Goal: Task Accomplishment & Management: Use online tool/utility

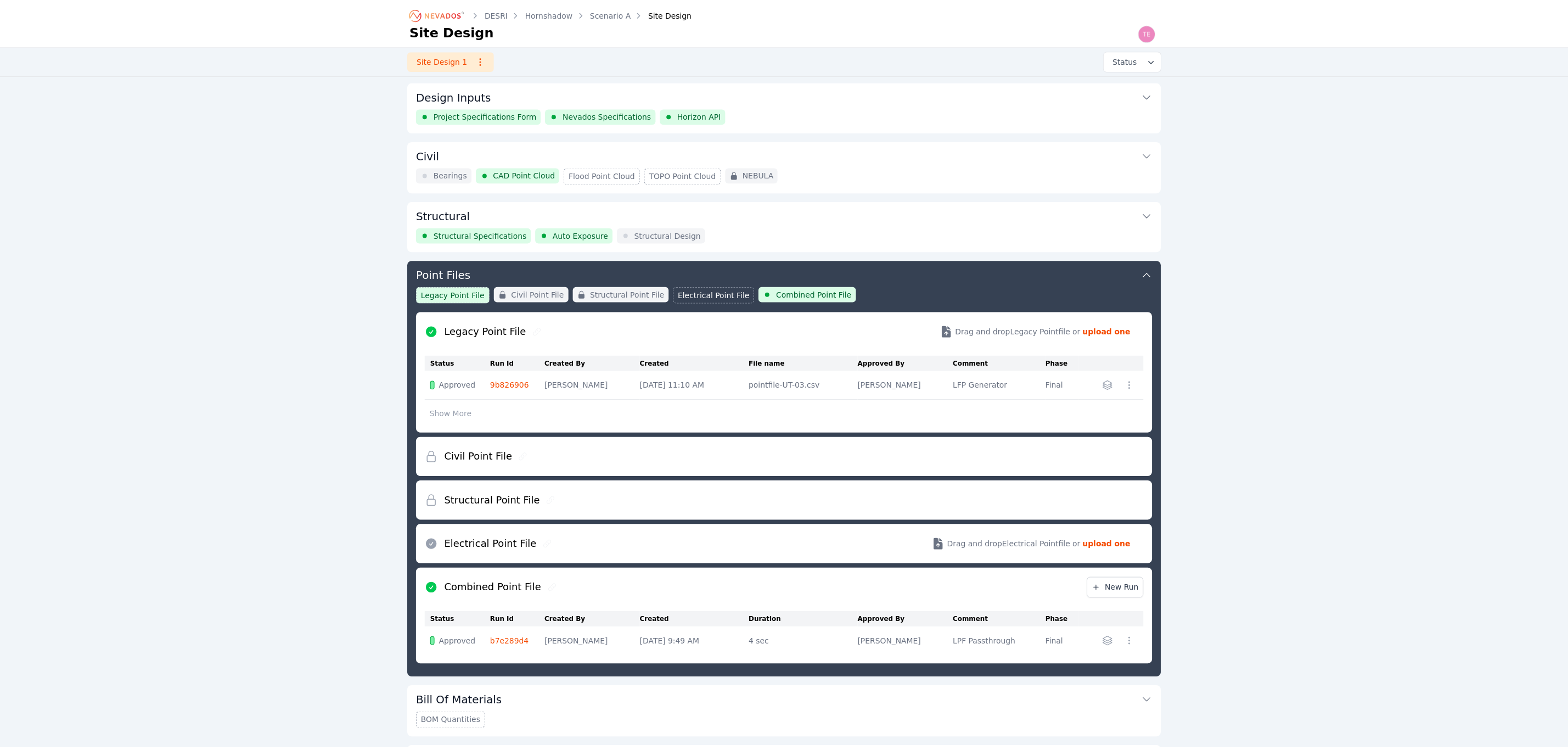
scroll to position [156, 0]
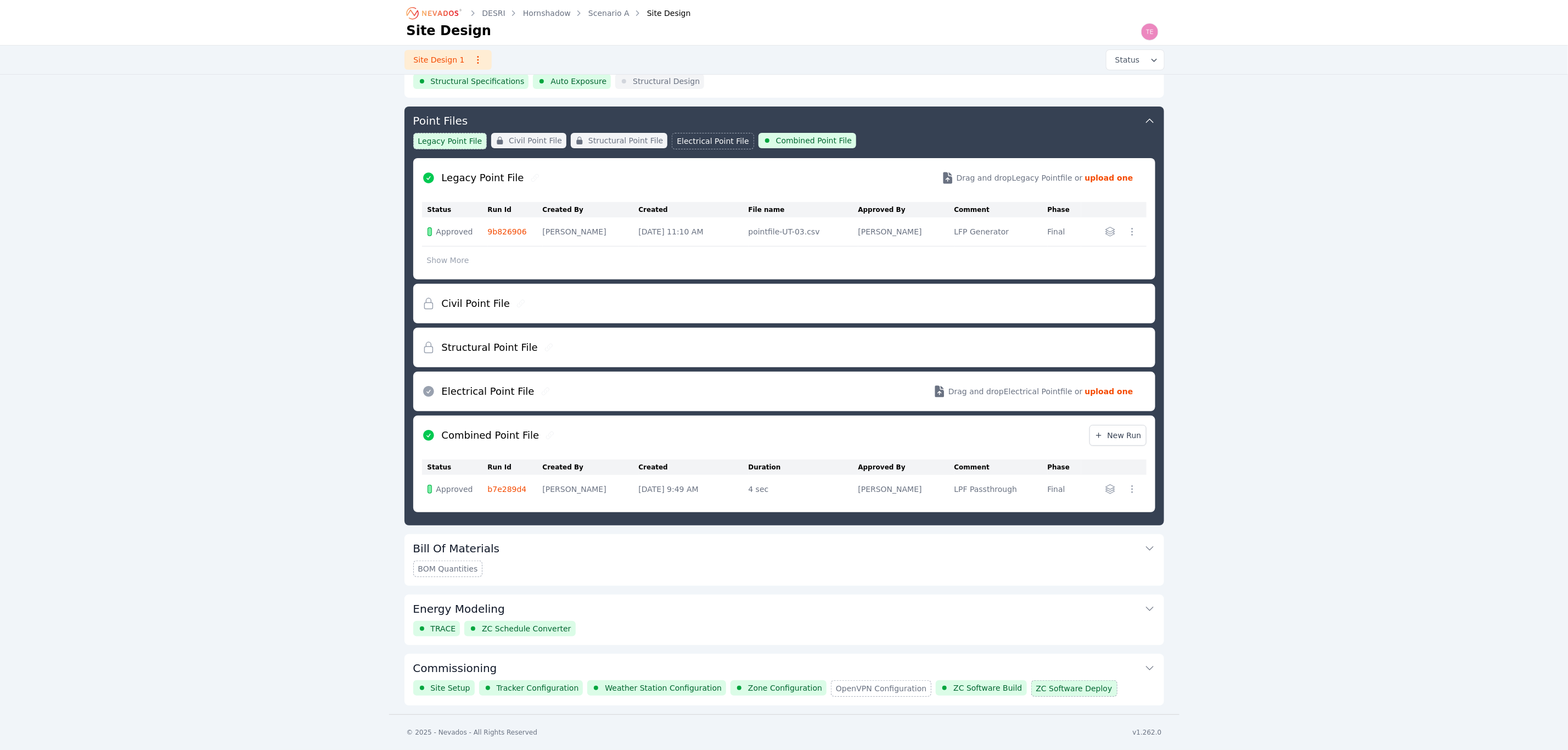
click at [931, 130] on button "Point Files" at bounding box center [784, 120] width 742 height 27
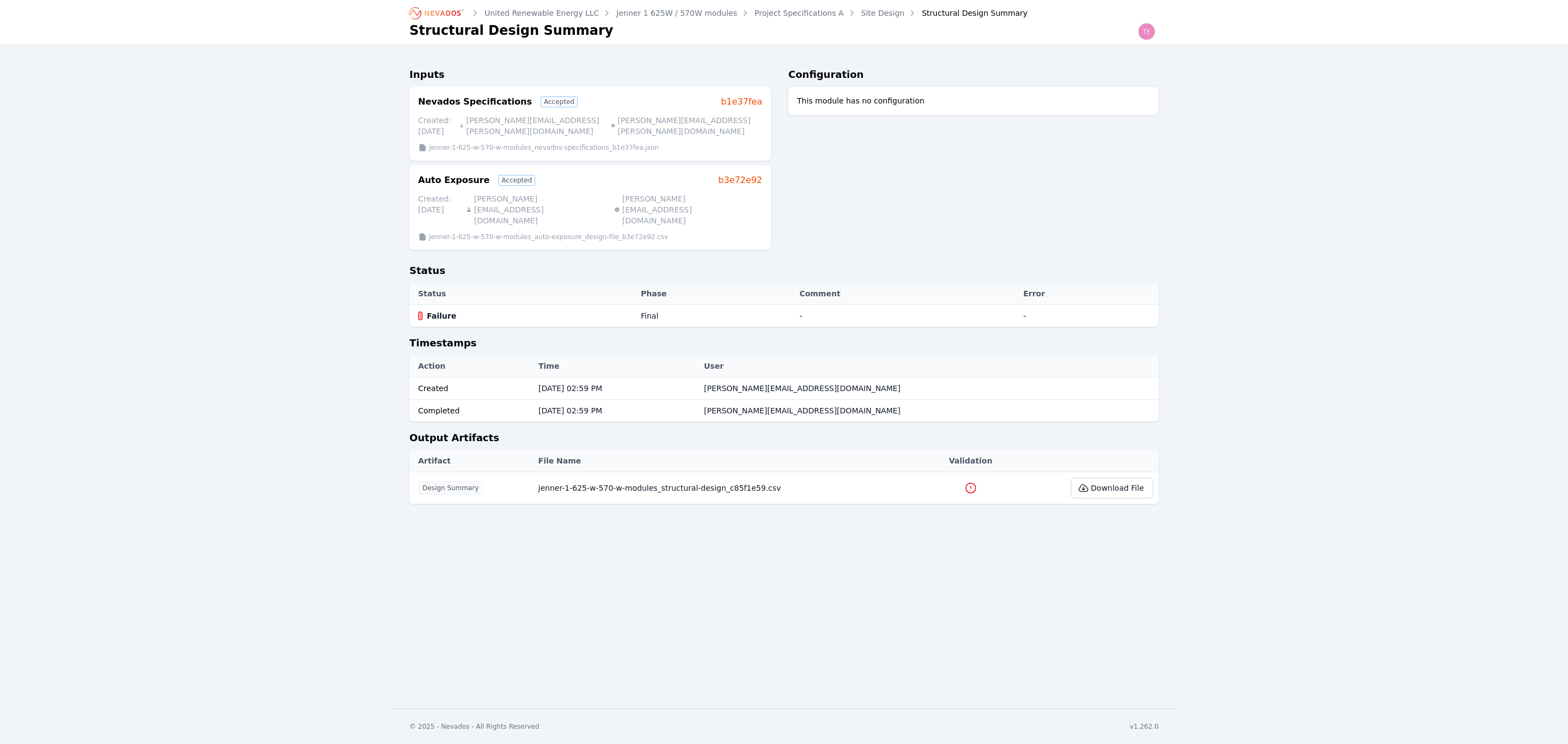
click at [964, 481] on icon at bounding box center [971, 488] width 13 height 13
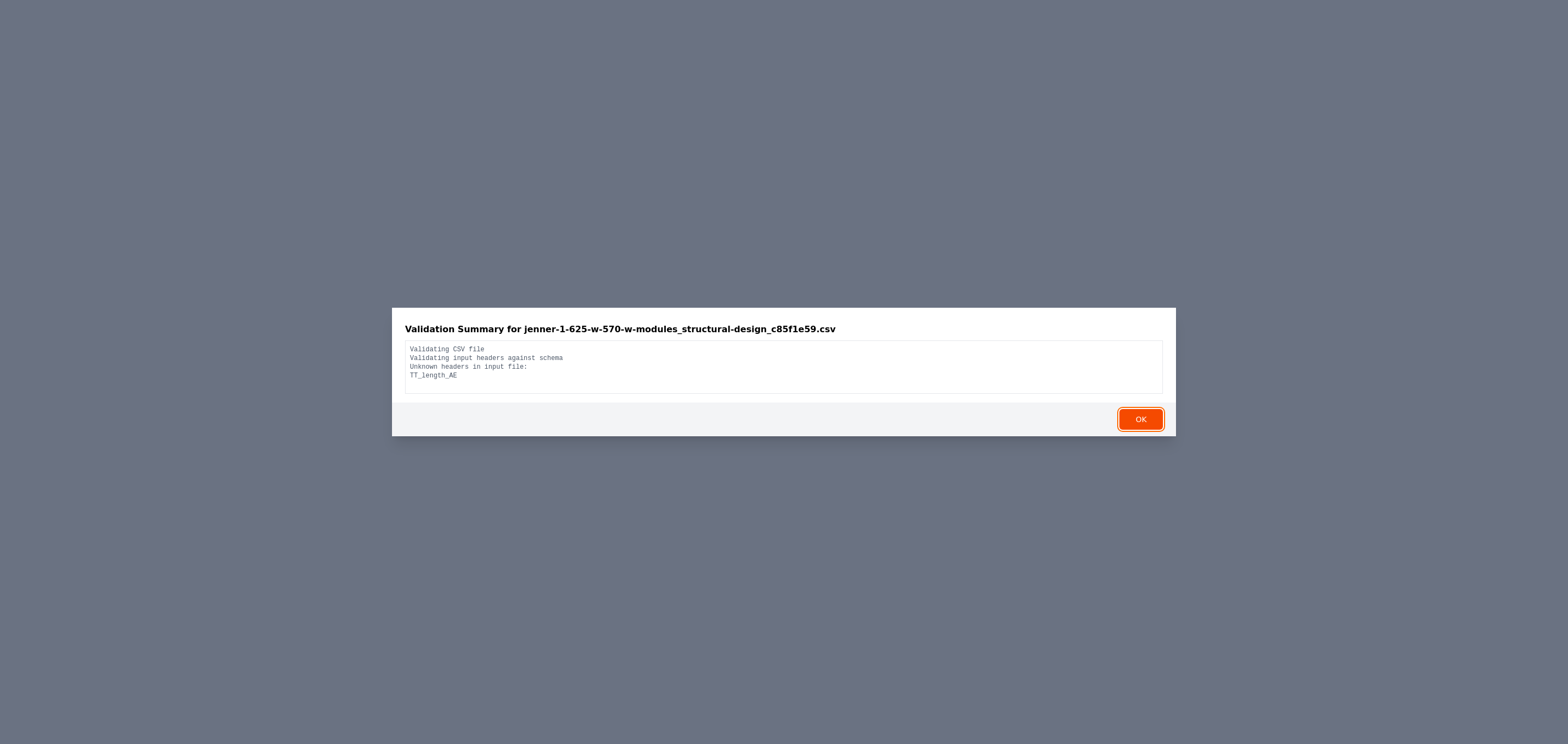
click at [1143, 417] on button "OK" at bounding box center [1141, 419] width 44 height 21
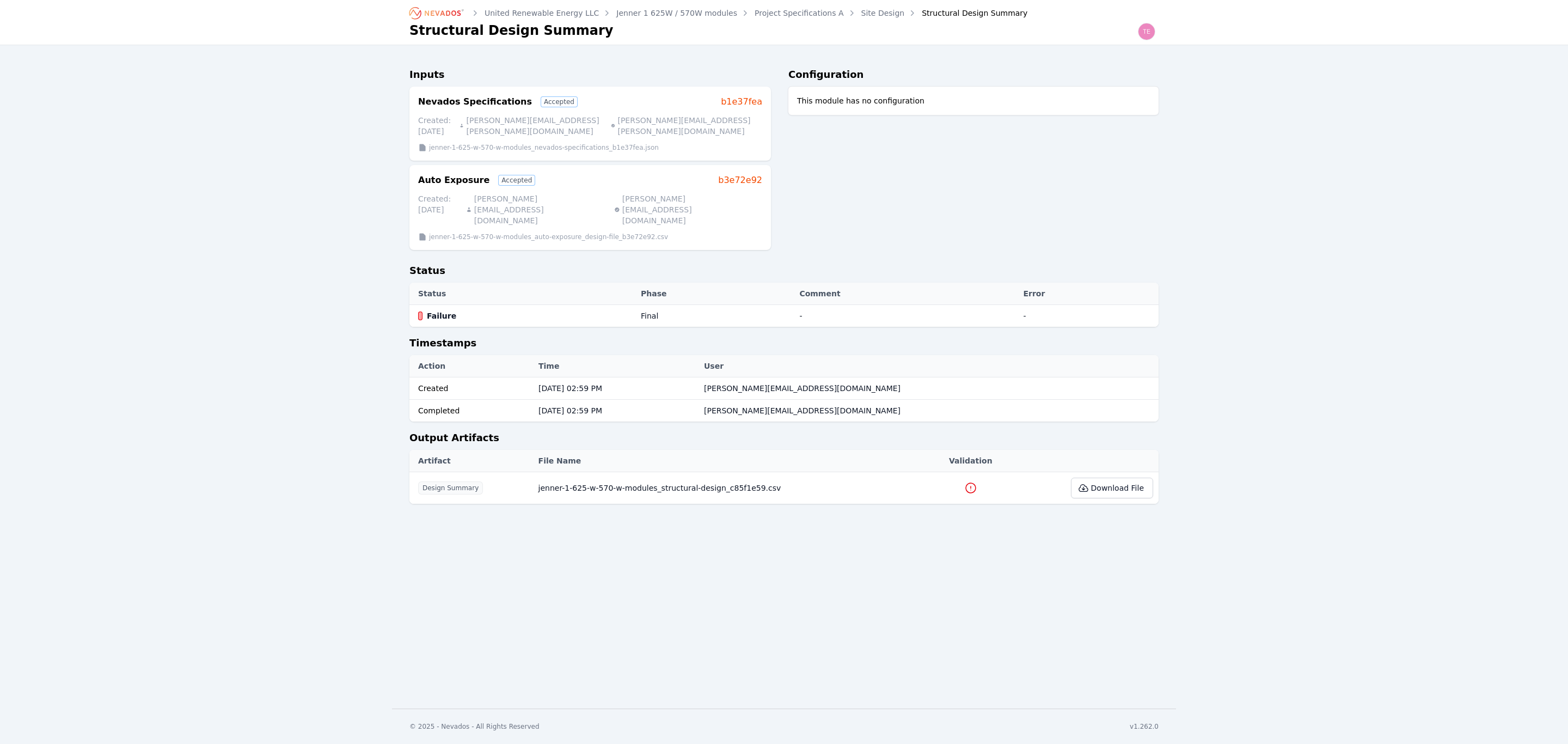
click at [861, 12] on link "Site Design" at bounding box center [883, 12] width 44 height 11
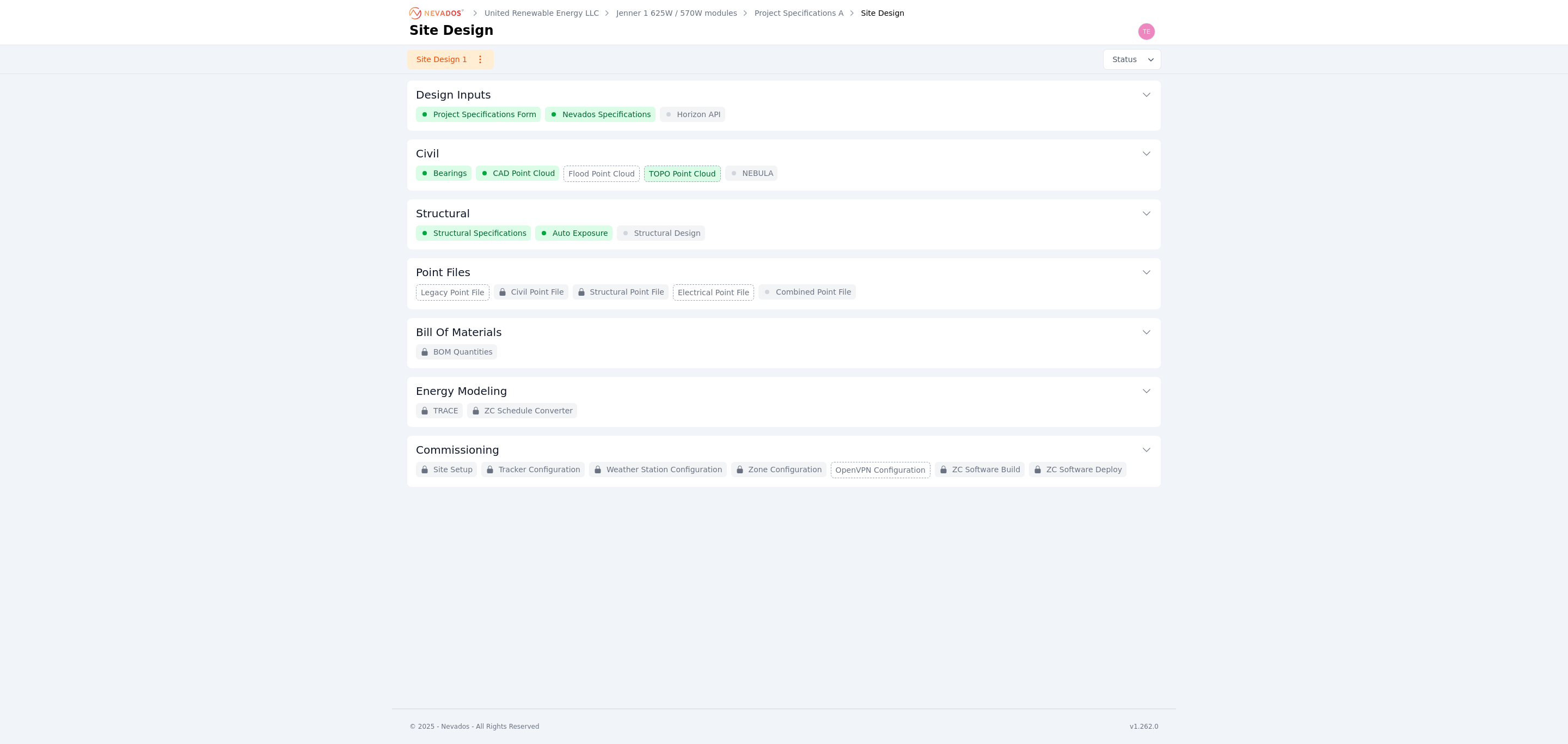
click at [869, 226] on button "Structural" at bounding box center [784, 213] width 736 height 26
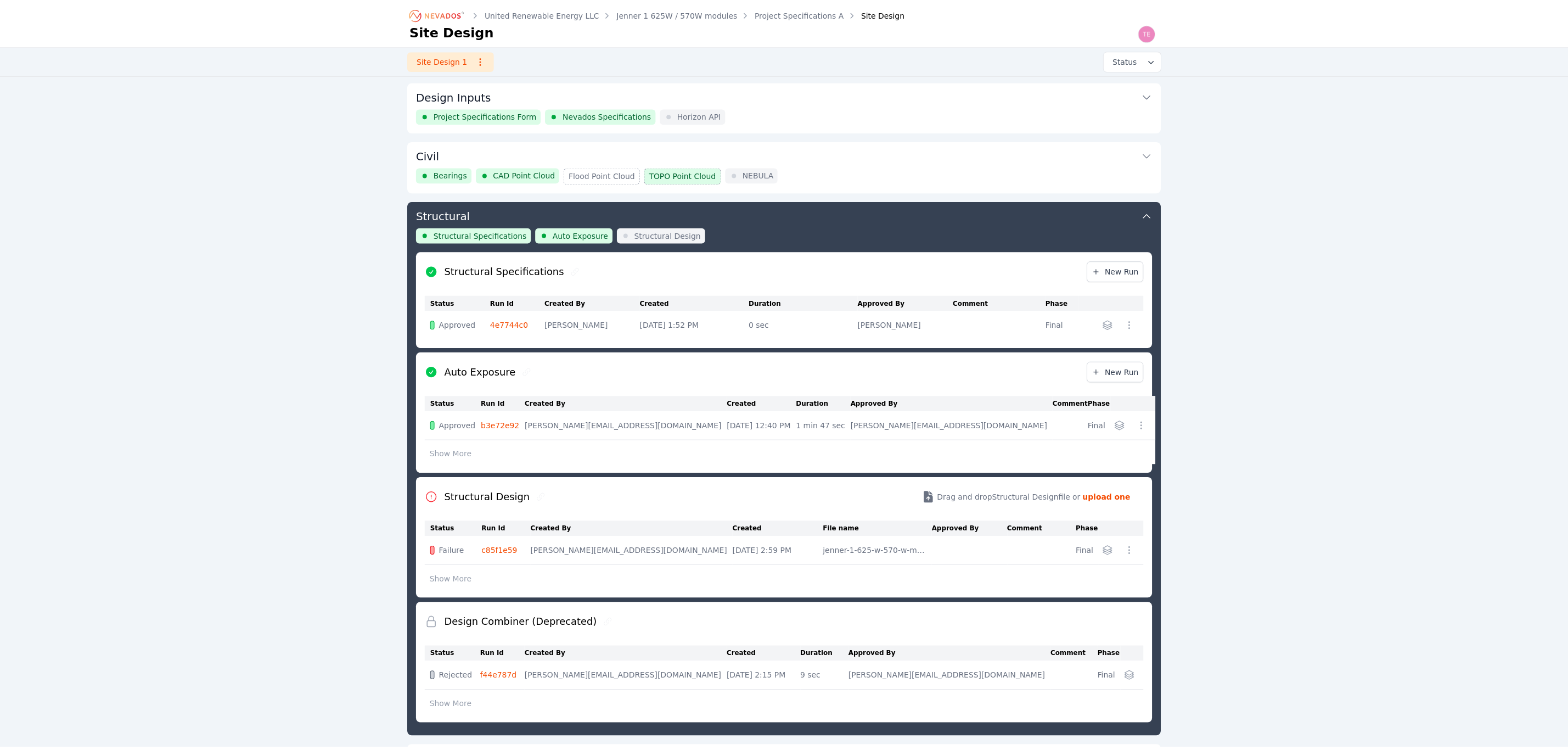
scroll to position [119, 0]
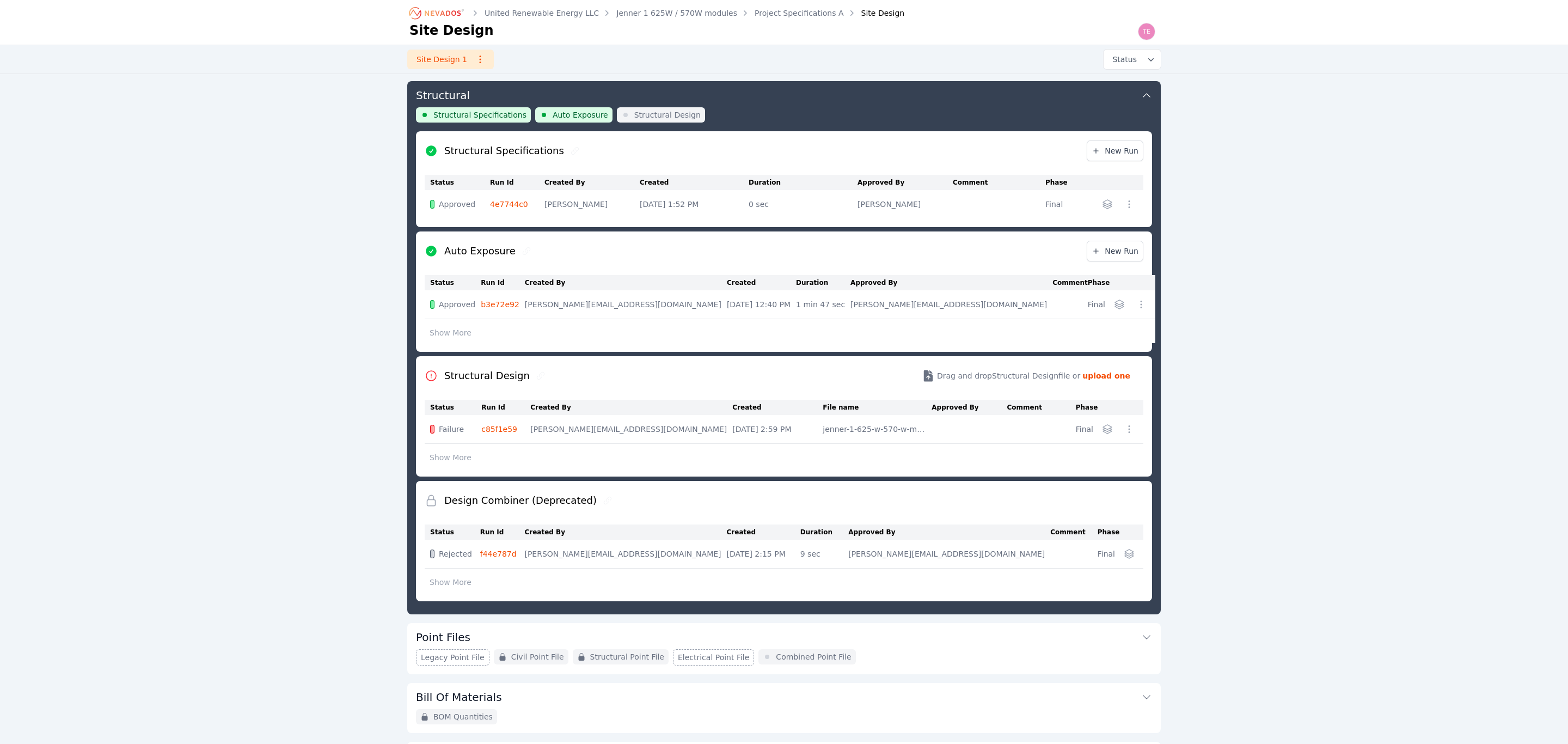
click at [1120, 433] on button "button" at bounding box center [1128, 428] width 17 height 17
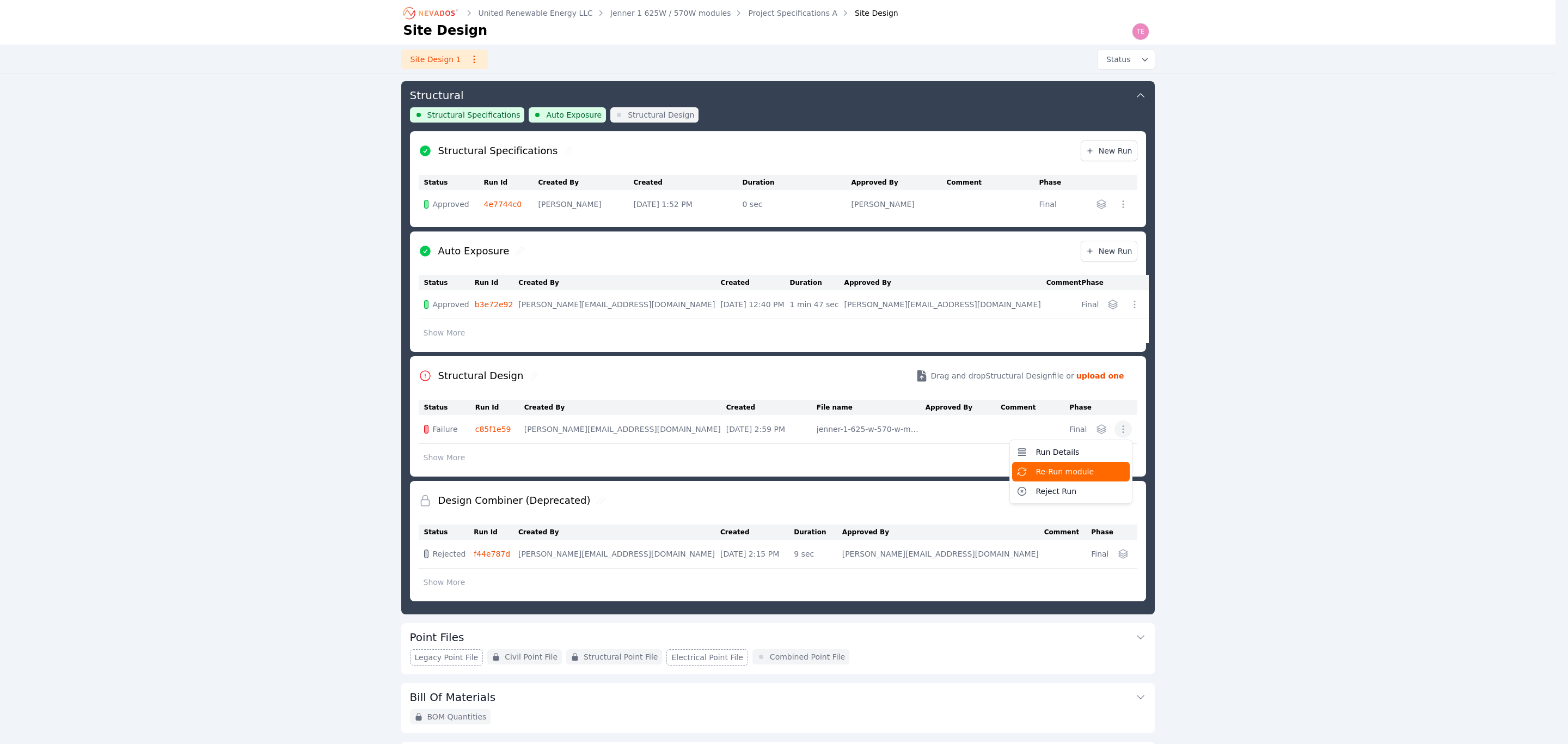
click at [1078, 472] on span "Re-Run module" at bounding box center [1065, 471] width 58 height 11
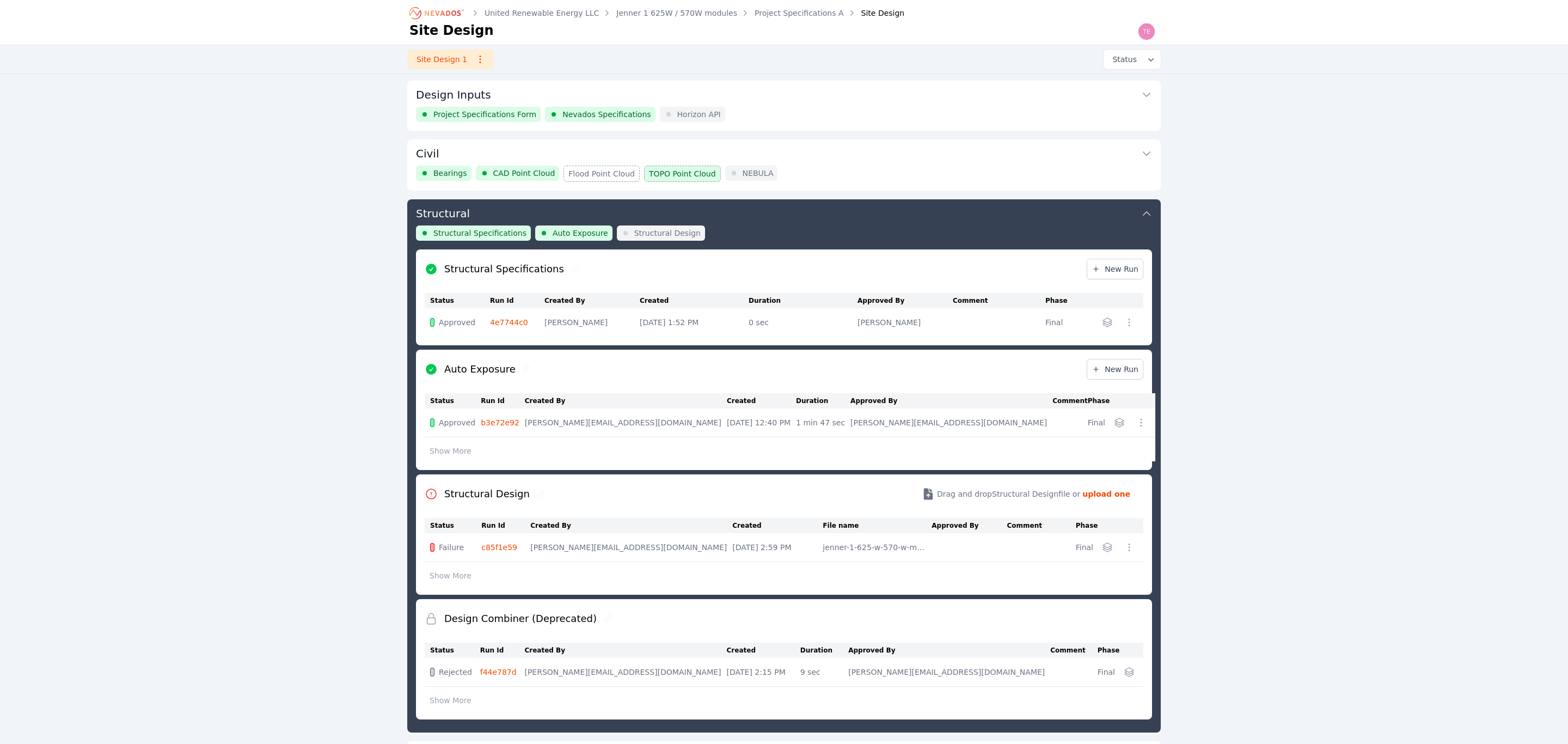
scroll to position [118, 0]
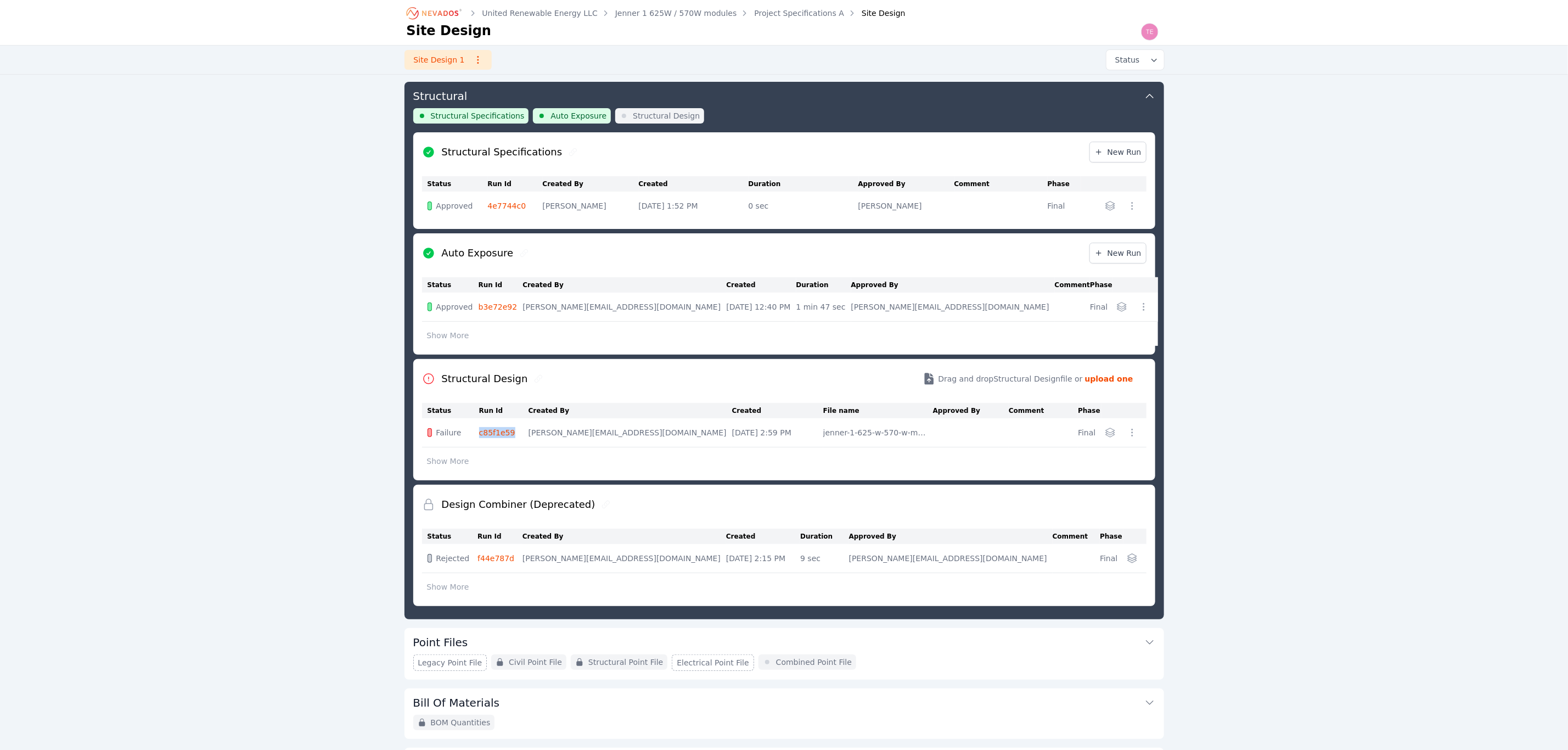
drag, startPoint x: 525, startPoint y: 435, endPoint x: 491, endPoint y: 435, distance: 34.0
click at [484, 434] on tr "Failure c85f1e59 trevor@nevados.solar Sep 2, 2025, 2:59 PM jenner-1-625-w-570-w…" at bounding box center [784, 433] width 725 height 29
copy tr "c85f1e59"
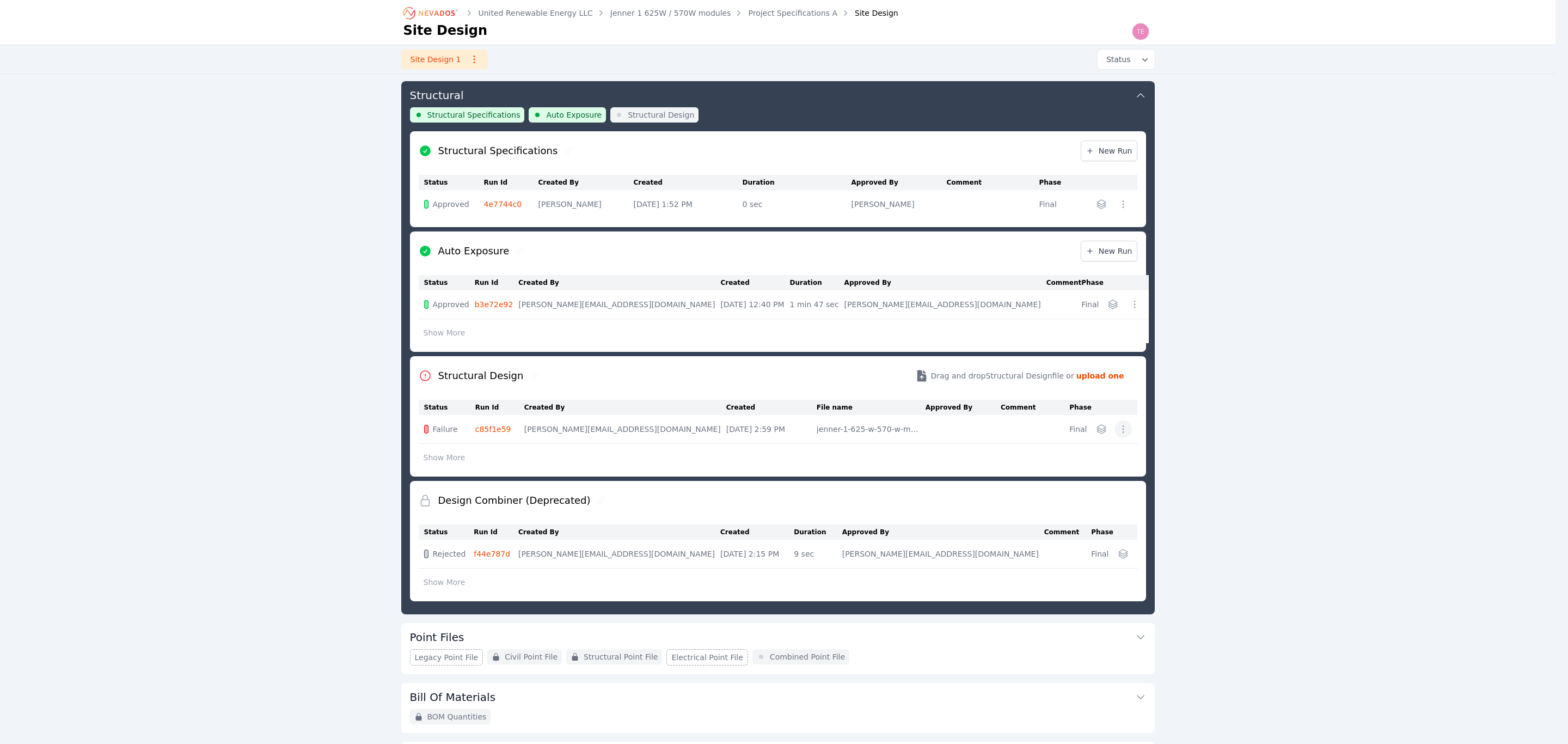
click at [1118, 435] on icon "button" at bounding box center [1122, 428] width 11 height 11
click at [1085, 473] on span "Re-Run module" at bounding box center [1065, 471] width 58 height 11
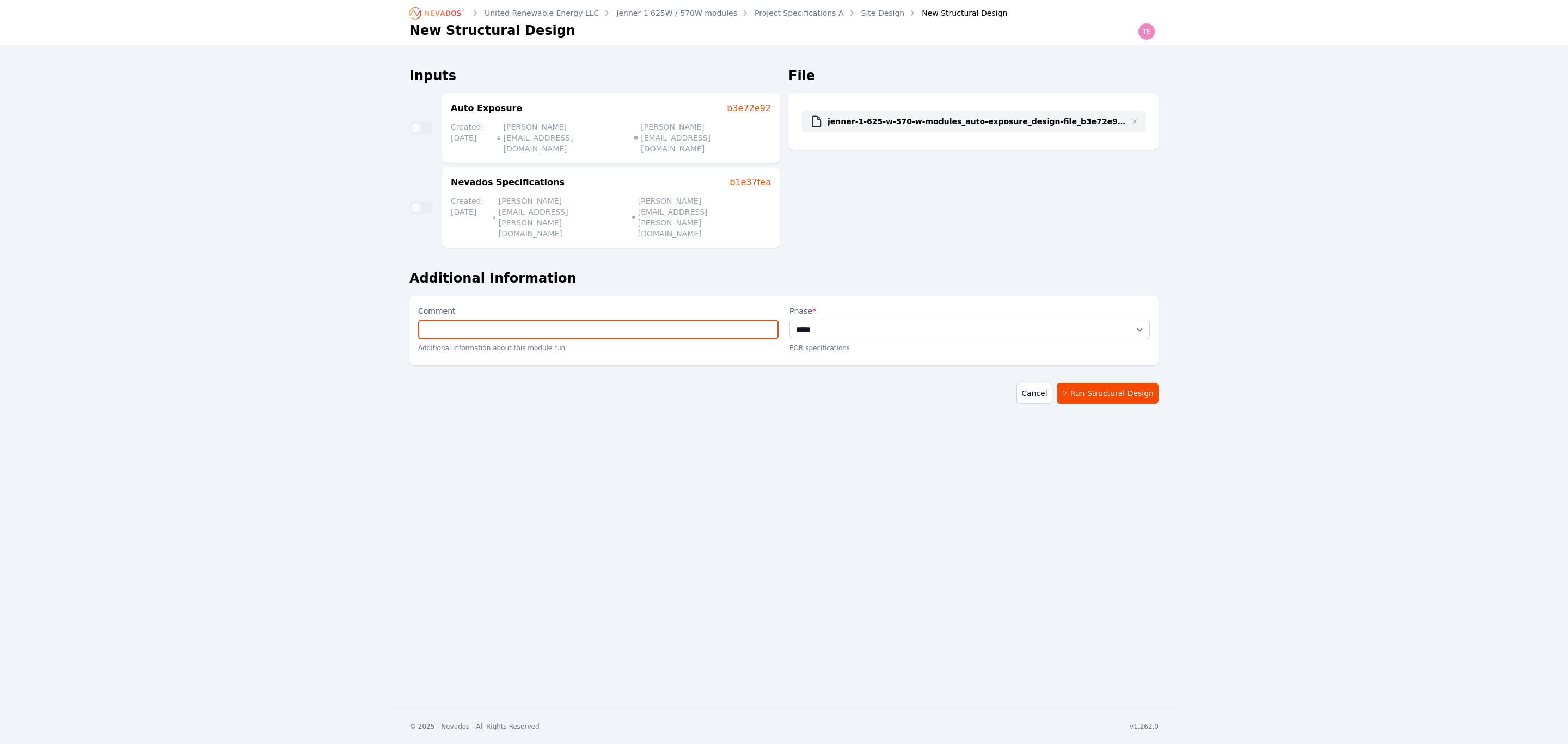
click at [530, 320] on input "Comment" at bounding box center [599, 330] width 361 height 20
type input "*"
paste input "**********"
type input "**********"
click at [1114, 383] on button "Run Structural Design" at bounding box center [1108, 393] width 102 height 21
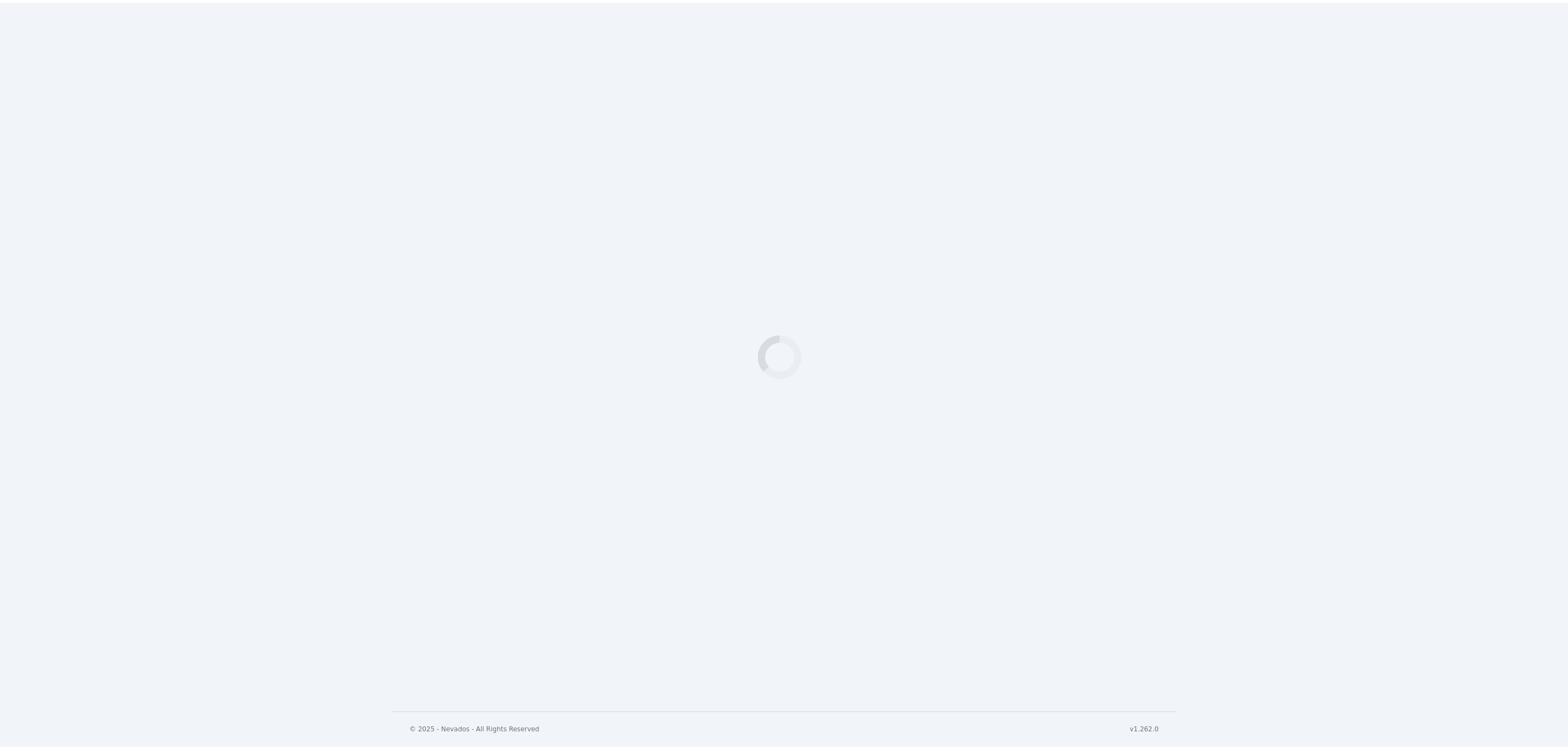
scroll to position [276, 0]
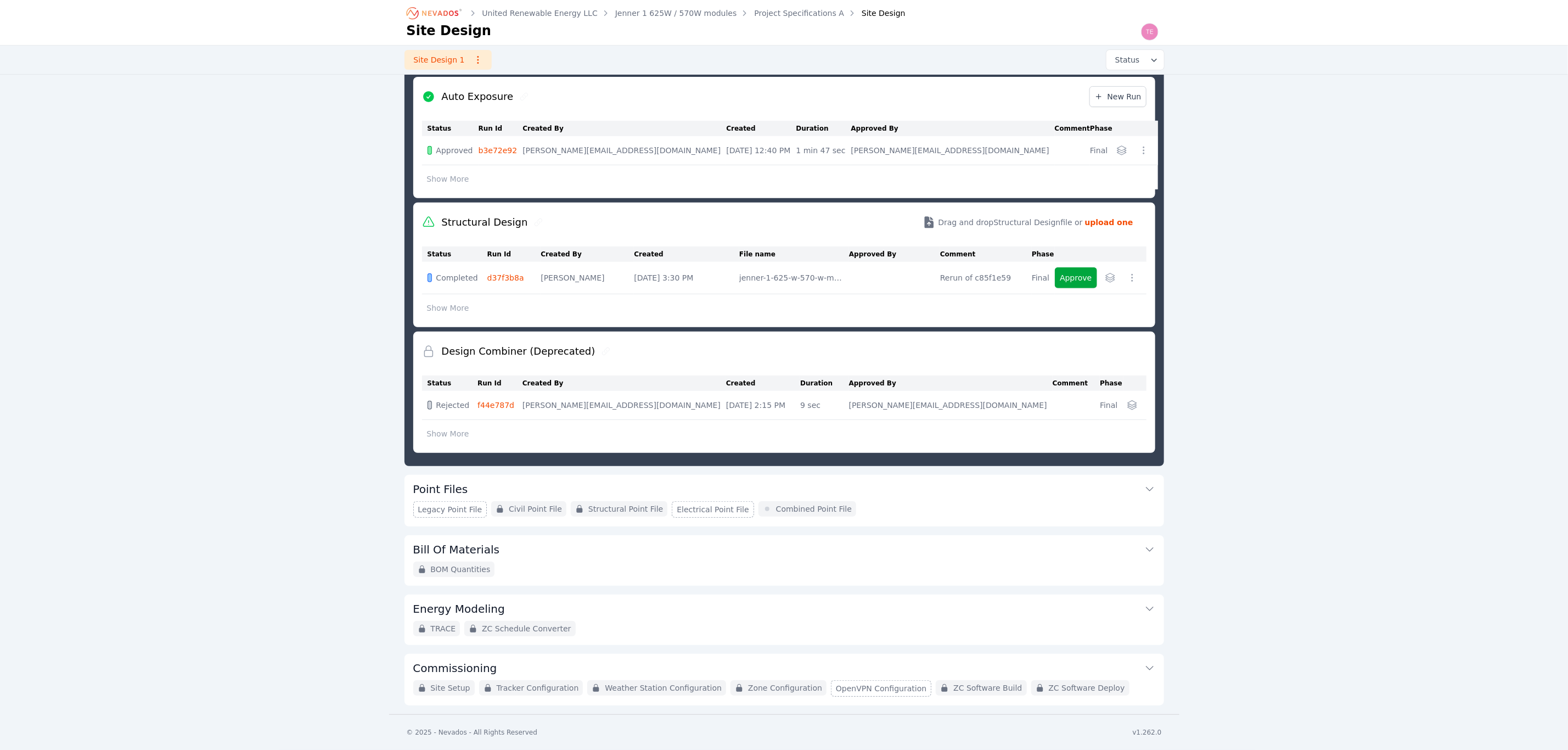
click at [466, 311] on button "Show More" at bounding box center [447, 307] width 52 height 21
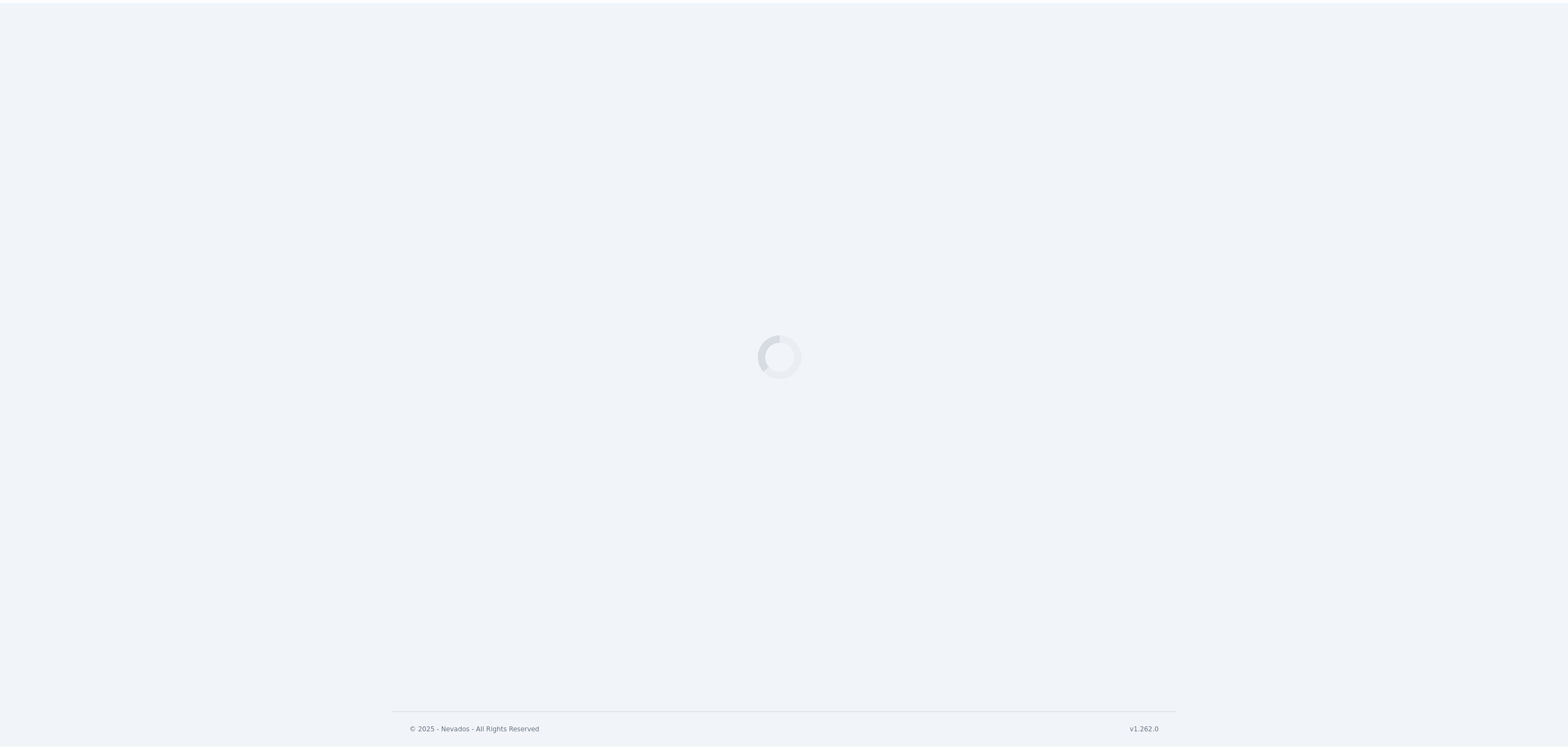
scroll to position [280, 0]
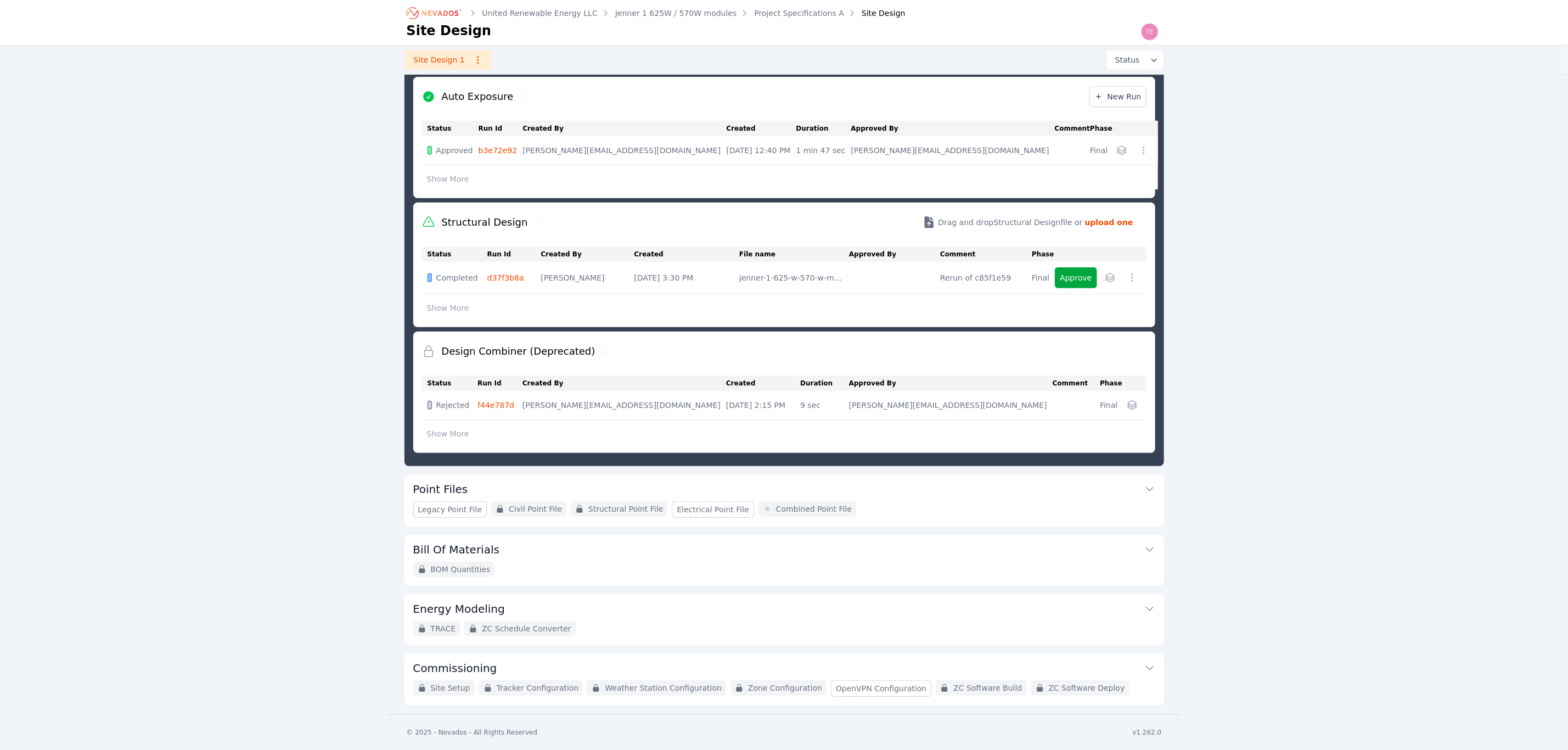
click at [466, 306] on button "Show More" at bounding box center [447, 307] width 52 height 21
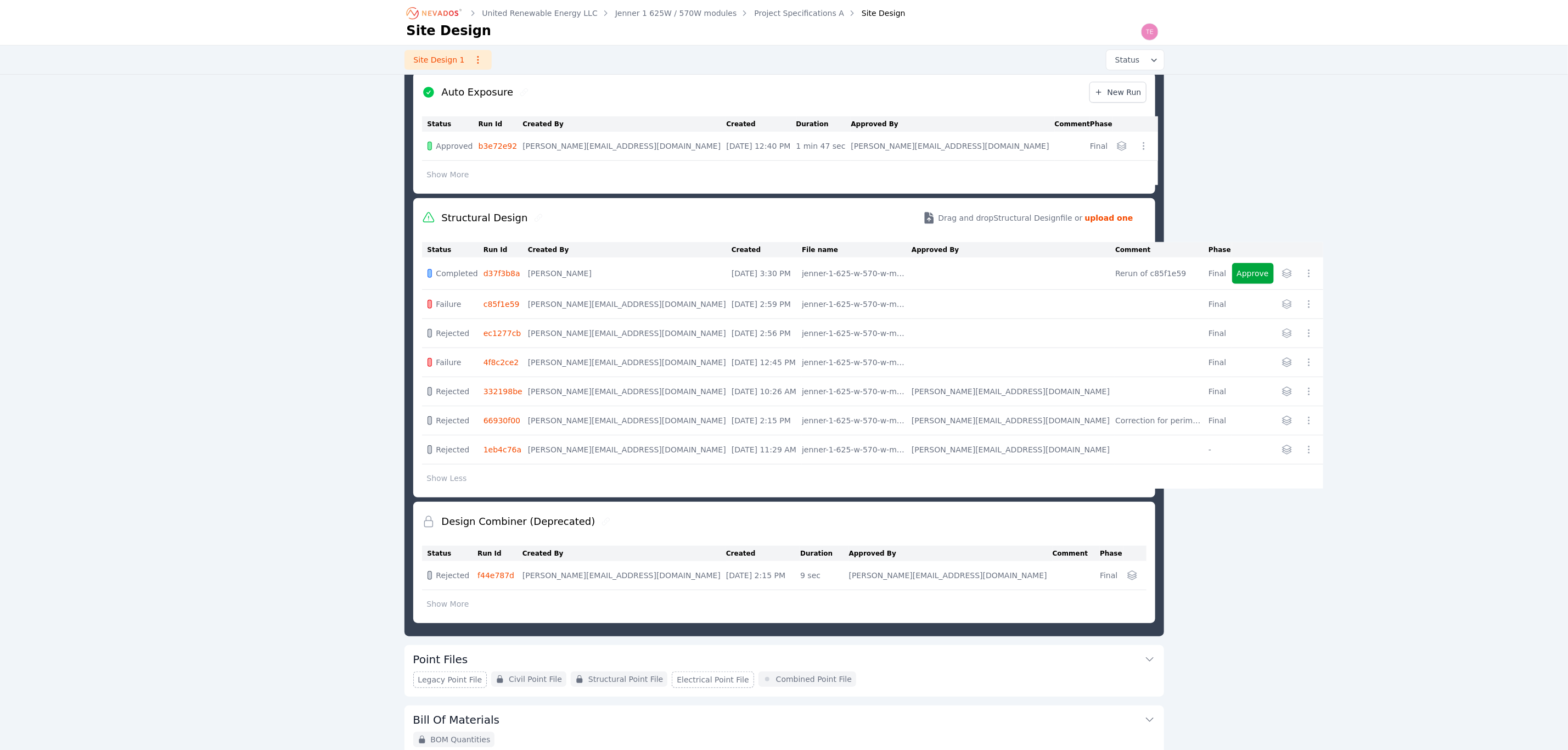
click at [504, 301] on link "c85f1e59" at bounding box center [501, 304] width 37 height 9
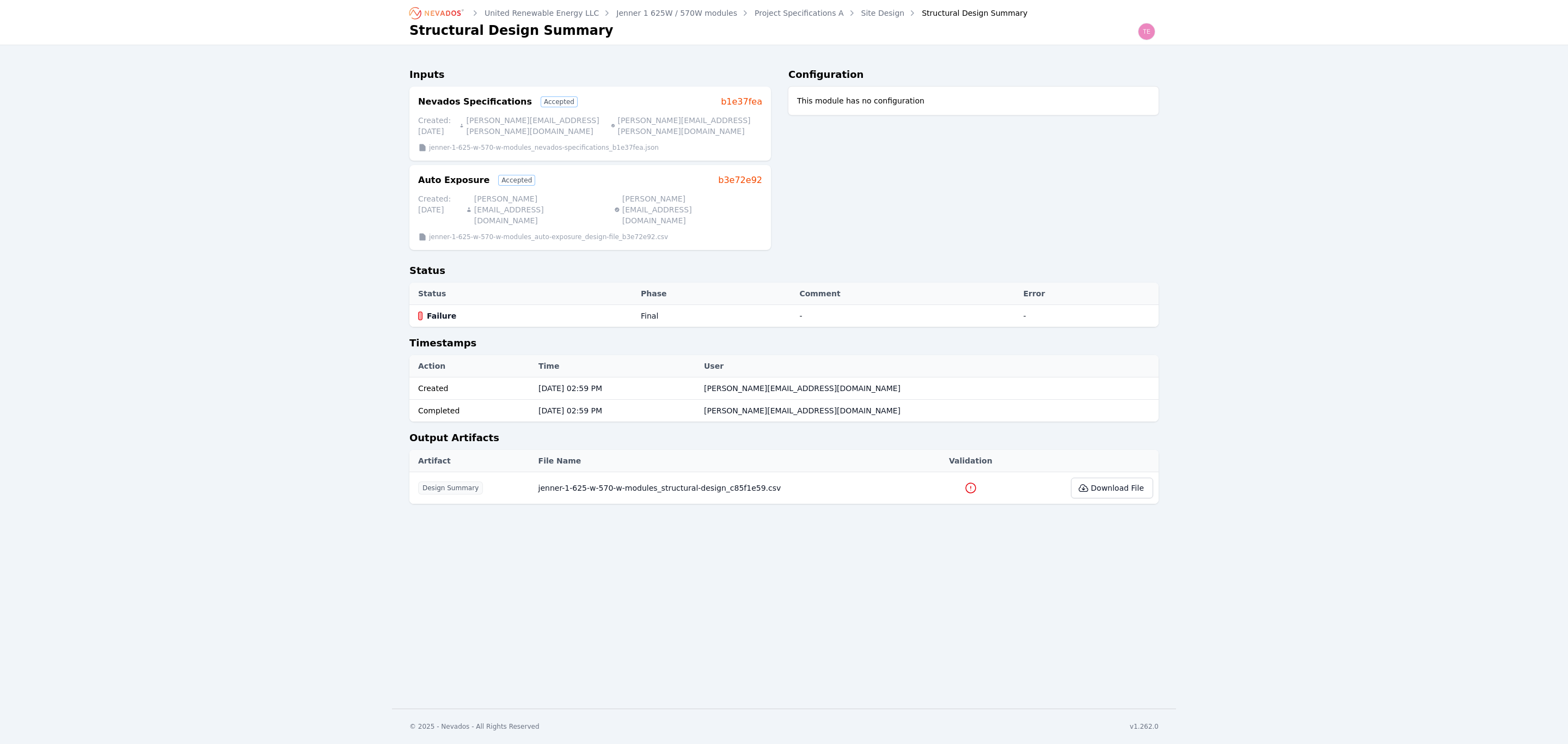
click at [966, 481] on icon at bounding box center [971, 488] width 13 height 13
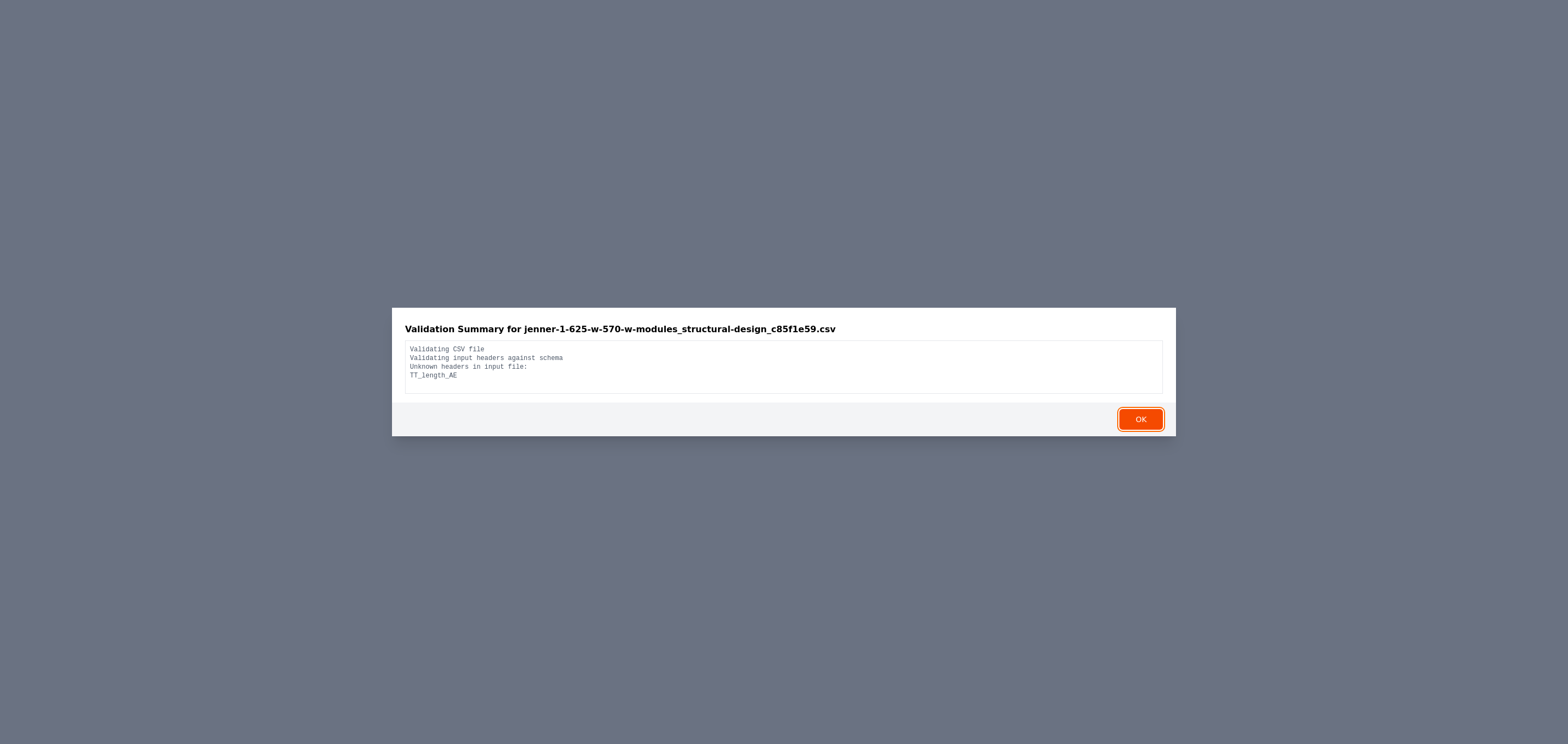
click at [1135, 419] on button "OK" at bounding box center [1141, 419] width 44 height 21
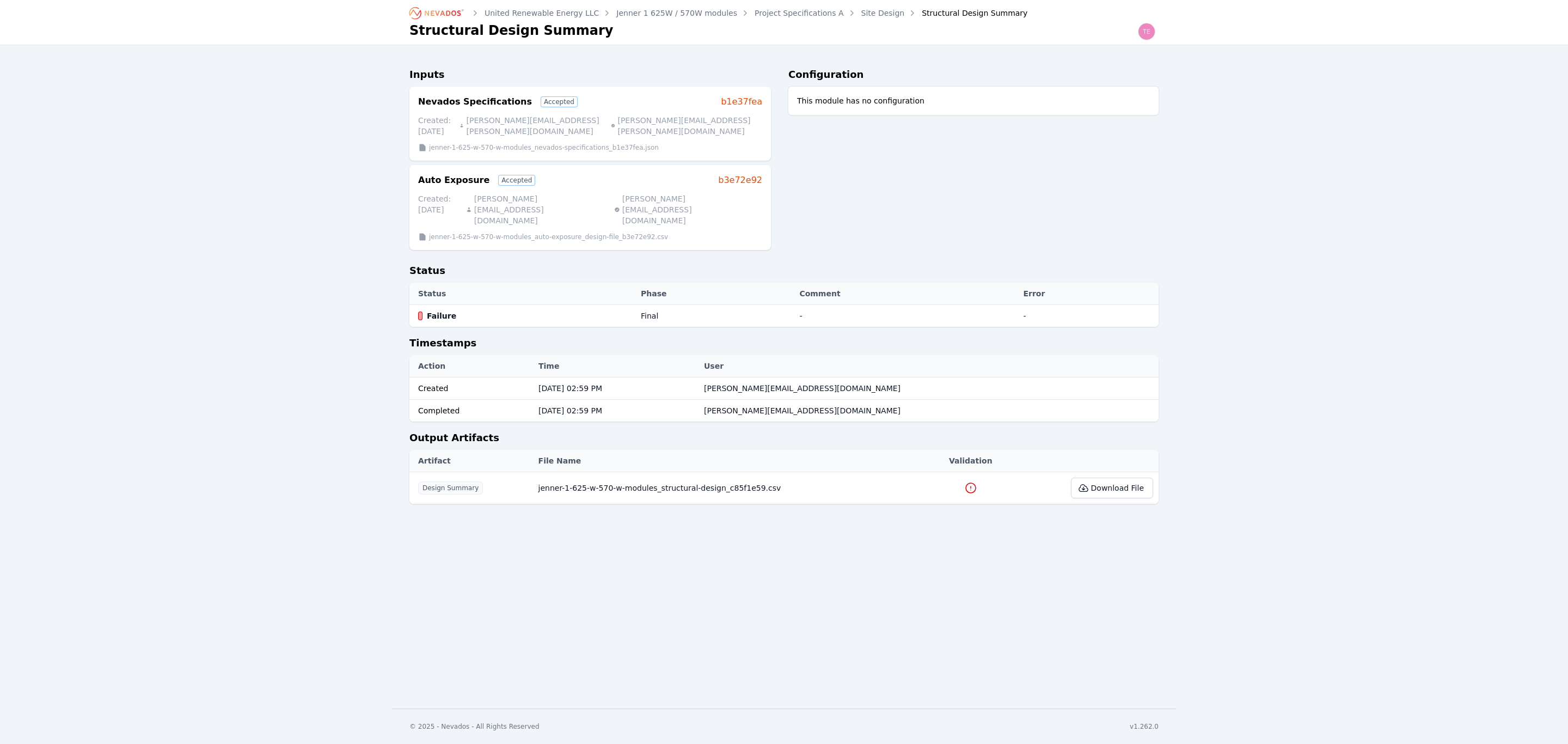
click at [862, 16] on link "Site Design" at bounding box center [883, 12] width 44 height 11
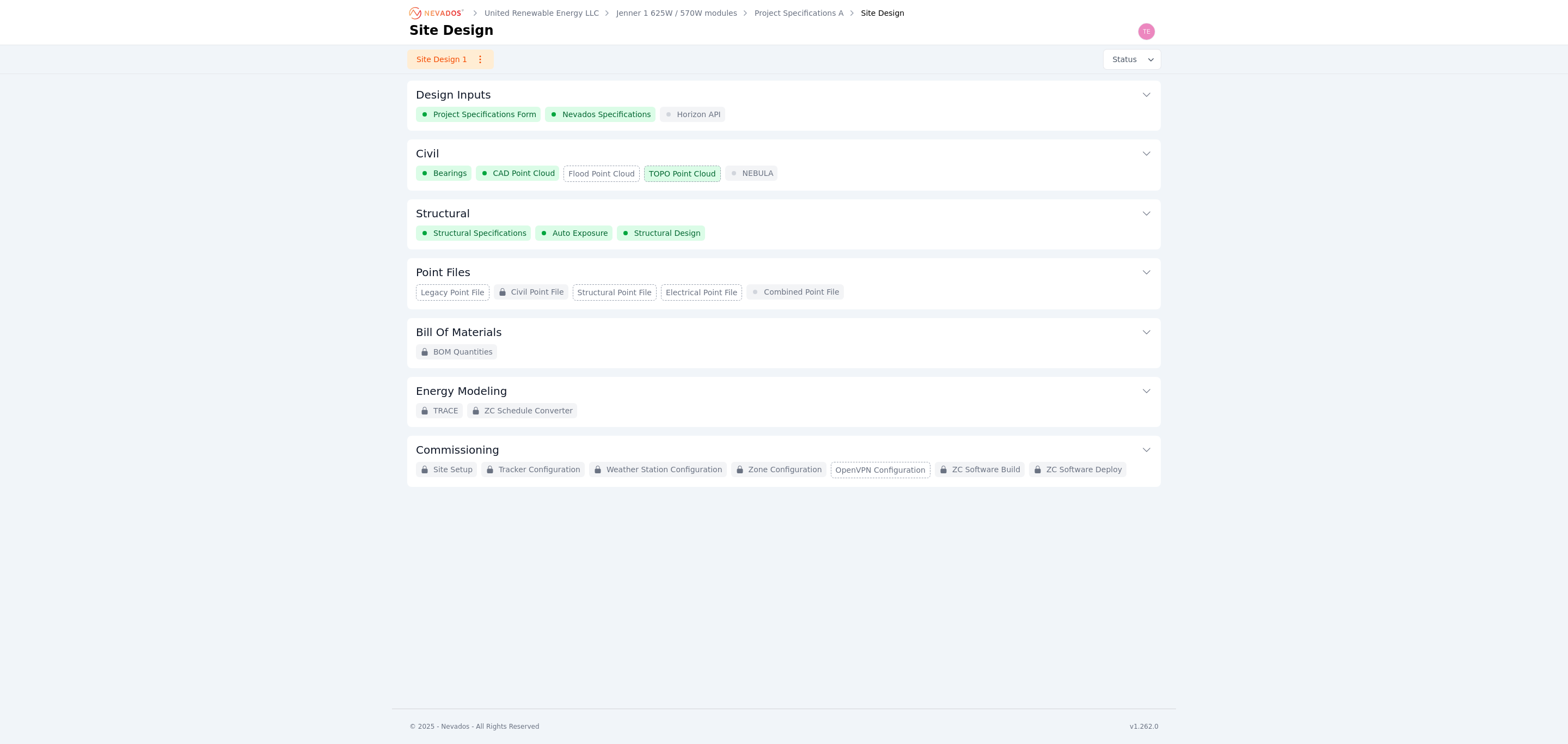
click at [786, 218] on button "Structural" at bounding box center [784, 213] width 736 height 26
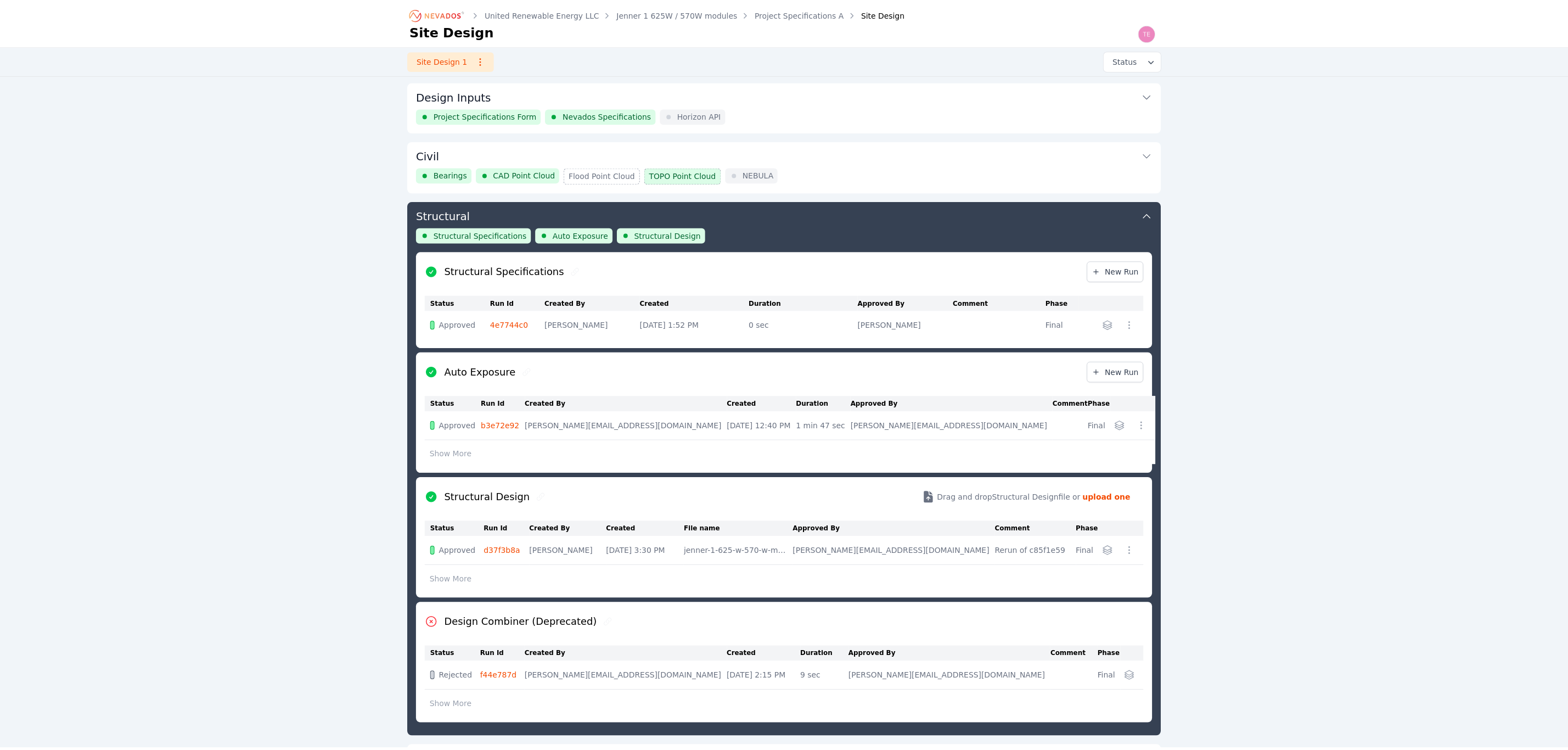
scroll to position [119, 0]
